Goal: Find specific fact: Find specific fact

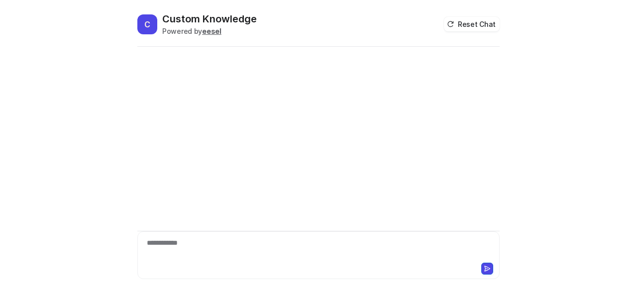
click at [225, 261] on div "**********" at bounding box center [318, 249] width 357 height 23
paste div
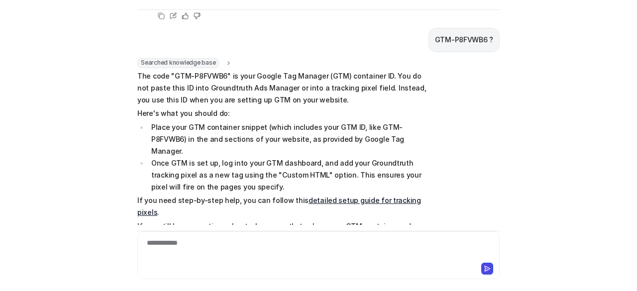
scroll to position [294, 0]
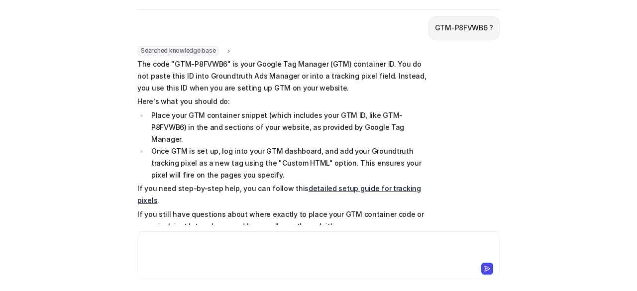
click at [275, 259] on div at bounding box center [319, 249] width 358 height 23
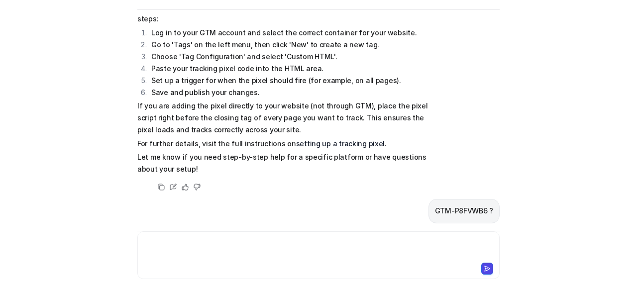
scroll to position [110, 0]
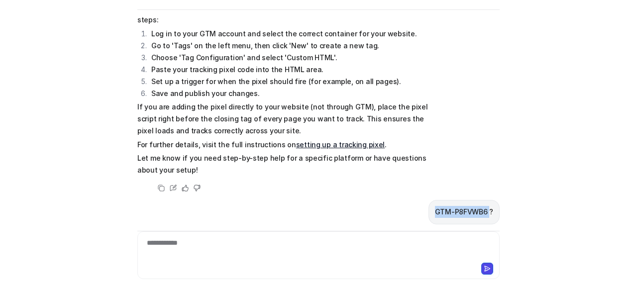
drag, startPoint x: 434, startPoint y: 198, endPoint x: 486, endPoint y: 198, distance: 51.8
click at [486, 206] on p "GTM-P8FVWB6 ?" at bounding box center [464, 212] width 58 height 12
copy p "GTM-P8FVWB6"
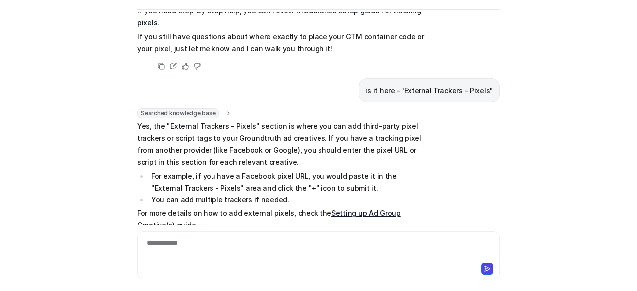
scroll to position [508, 0]
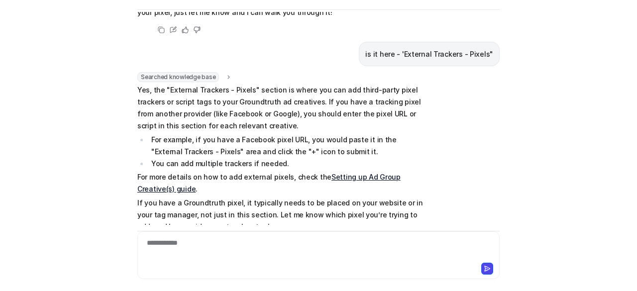
click at [367, 244] on div "**********" at bounding box center [319, 249] width 358 height 23
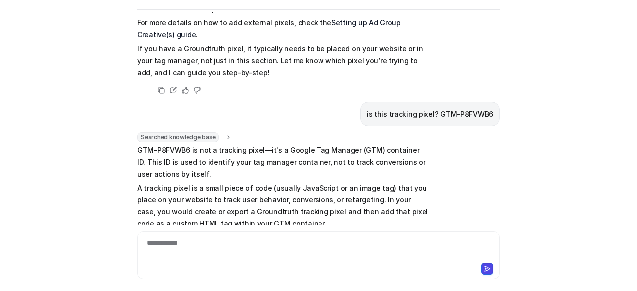
scroll to position [712, 0]
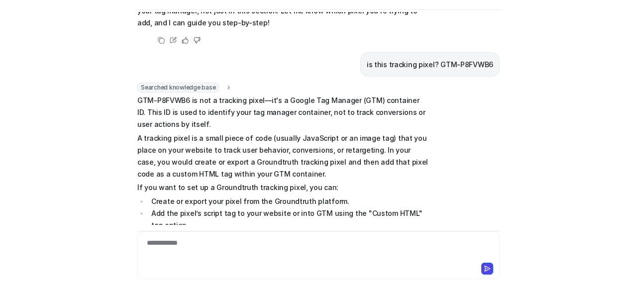
click at [295, 245] on div "**********" at bounding box center [319, 249] width 358 height 23
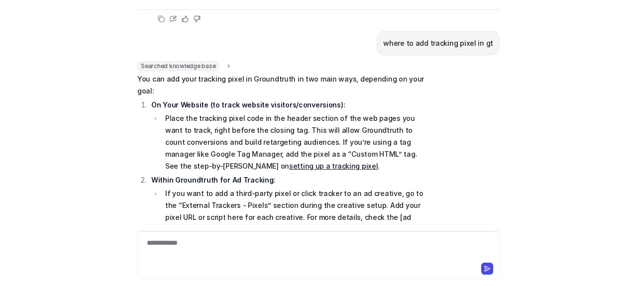
scroll to position [1447, 0]
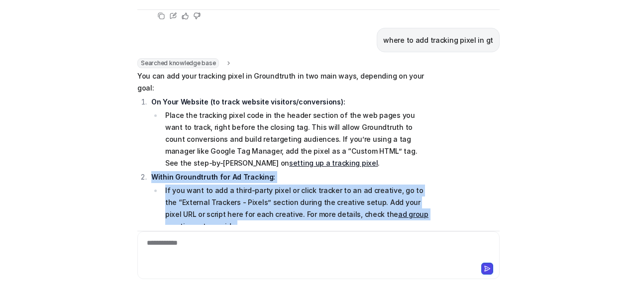
drag, startPoint x: 148, startPoint y: 123, endPoint x: 215, endPoint y: 175, distance: 85.1
click at [215, 175] on li "Within Groundtruth for Ad Tracking: If you want to add a third-party pixel or c…" at bounding box center [288, 202] width 280 height 62
copy li "Within Groundtruth for Ad Tracking: If you want to add a third-party pixel or c…"
